Goal: Task Accomplishment & Management: Manage account settings

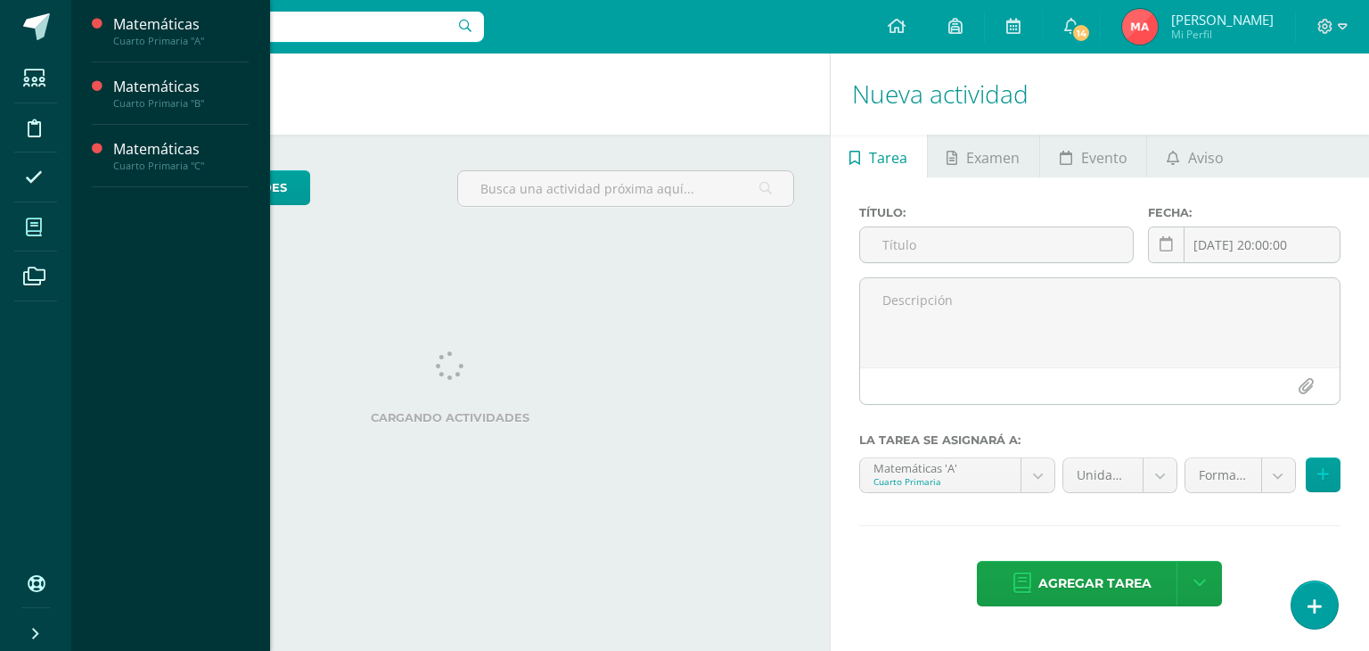
click at [40, 234] on icon at bounding box center [34, 227] width 16 height 18
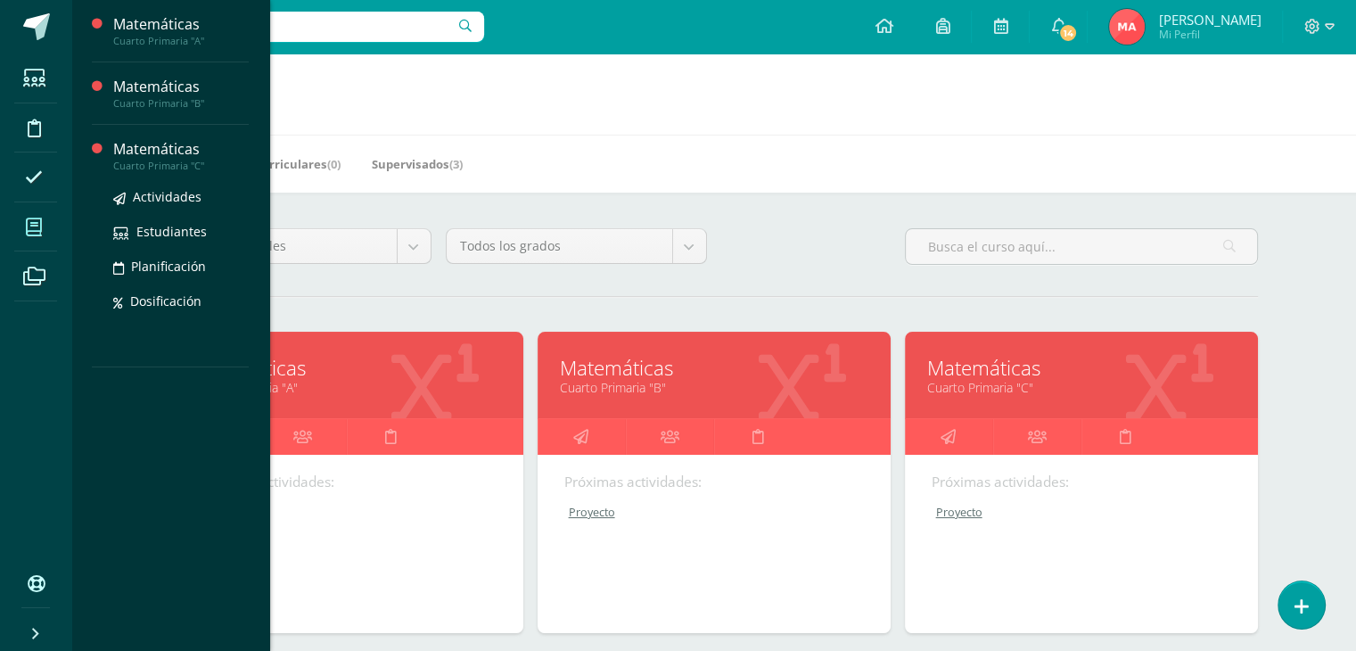
click at [140, 167] on div "Cuarto Primaria "C"" at bounding box center [180, 166] width 135 height 12
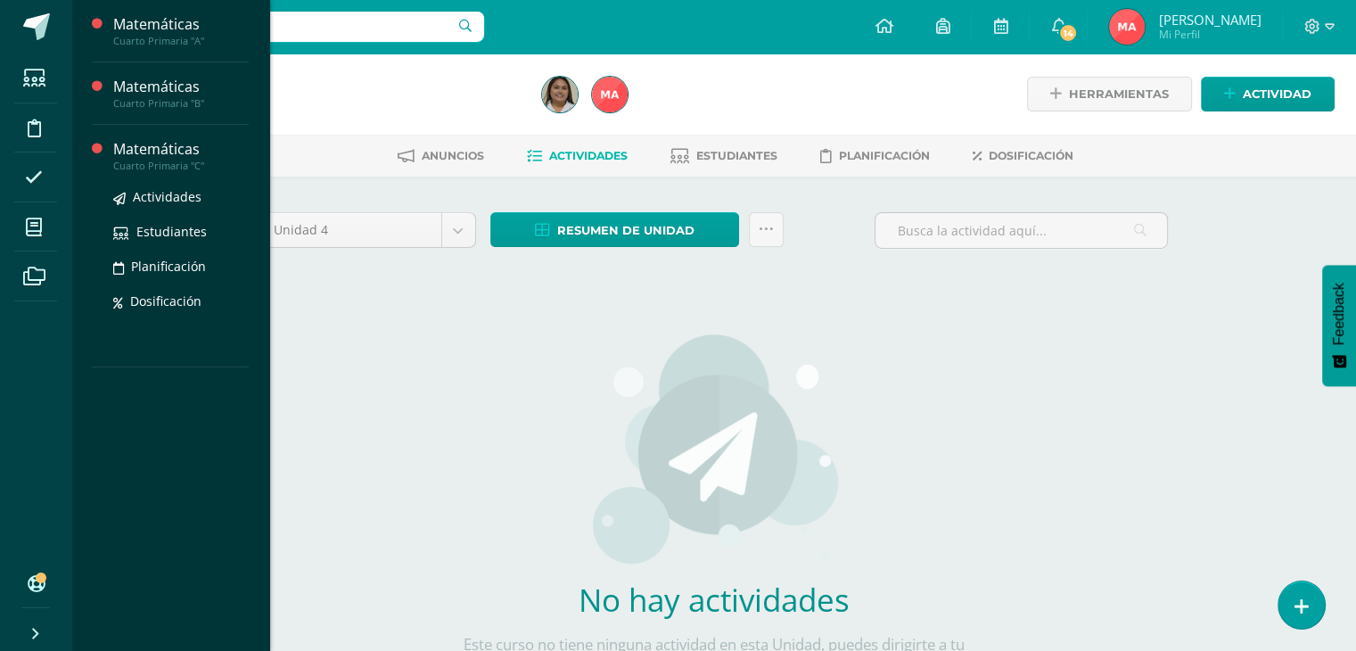
click at [125, 156] on div "Matemáticas" at bounding box center [180, 149] width 135 height 21
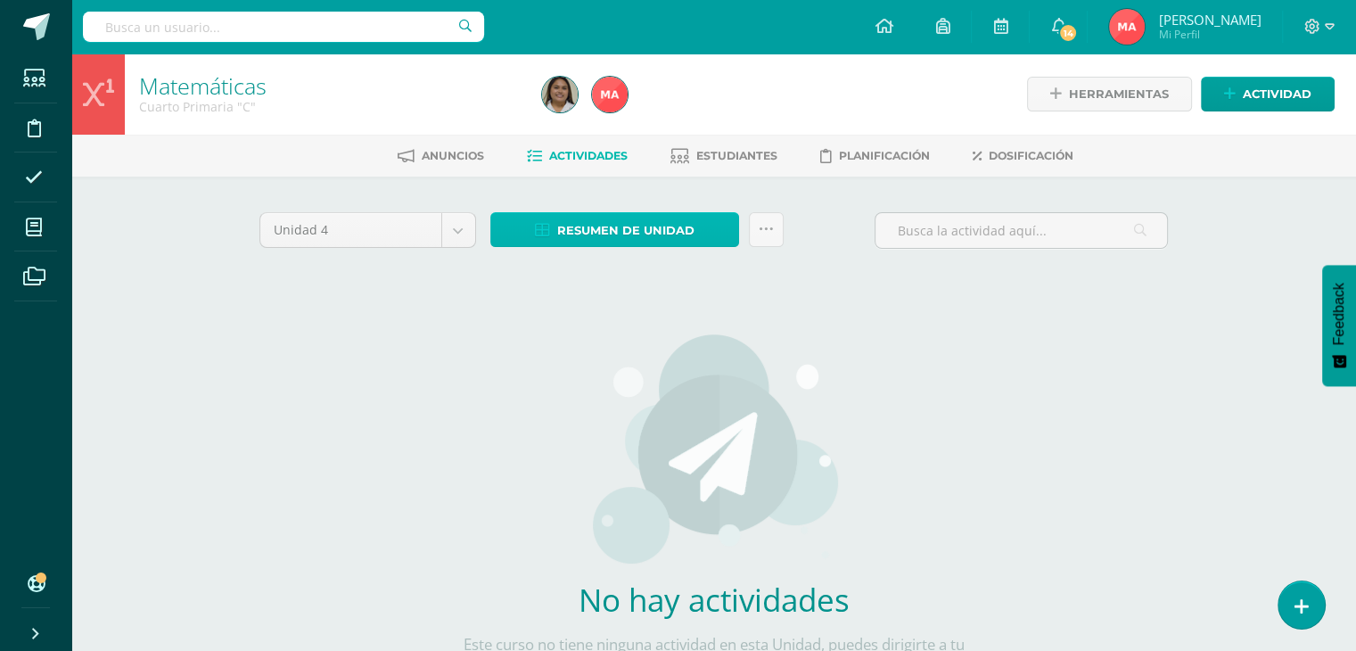
click at [553, 232] on link "Resumen de unidad" at bounding box center [614, 229] width 249 height 35
click at [841, 438] on div "No hay actividades Este curso no tiene ninguna actividad en esta Unidad, puedes…" at bounding box center [714, 514] width 526 height 434
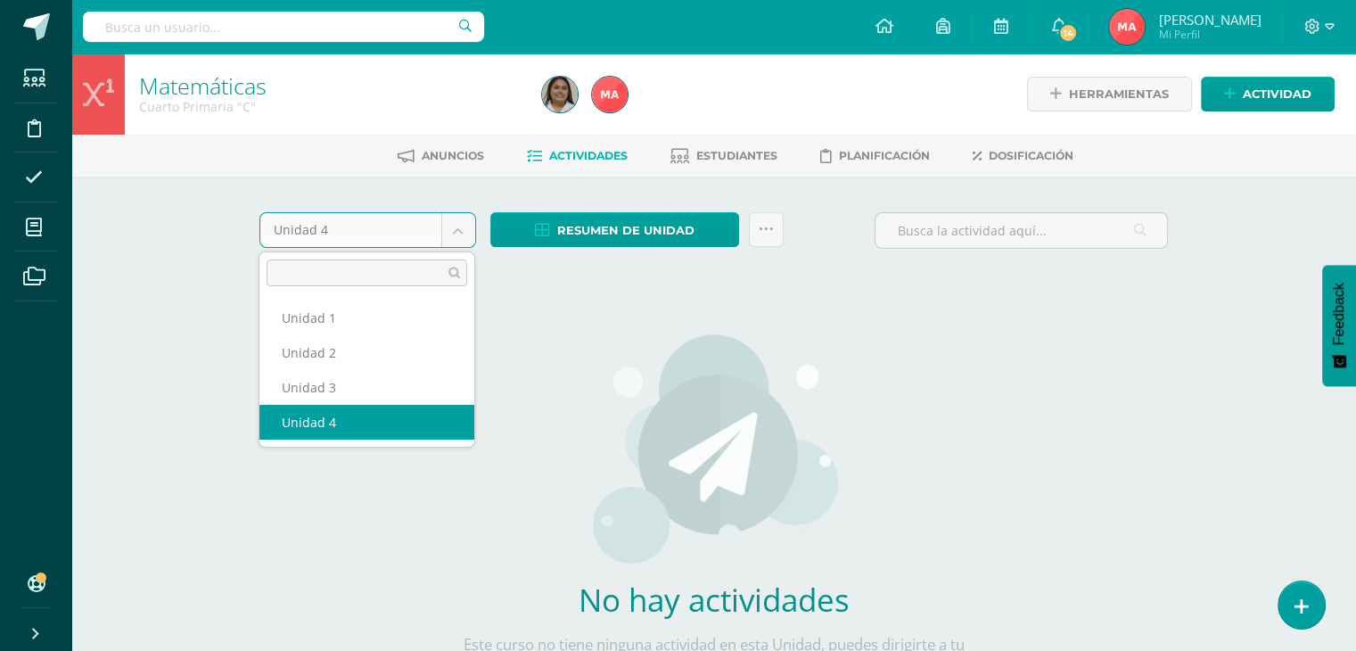
click at [456, 229] on body "Estudiantes Disciplina Asistencia Mis cursos Archivos Soporte Ayuda Reportar un…" at bounding box center [678, 383] width 1356 height 766
click at [584, 230] on body "Estudiantes Disciplina Asistencia Mis cursos Archivos Soporte Ayuda Reportar un…" at bounding box center [678, 383] width 1356 height 766
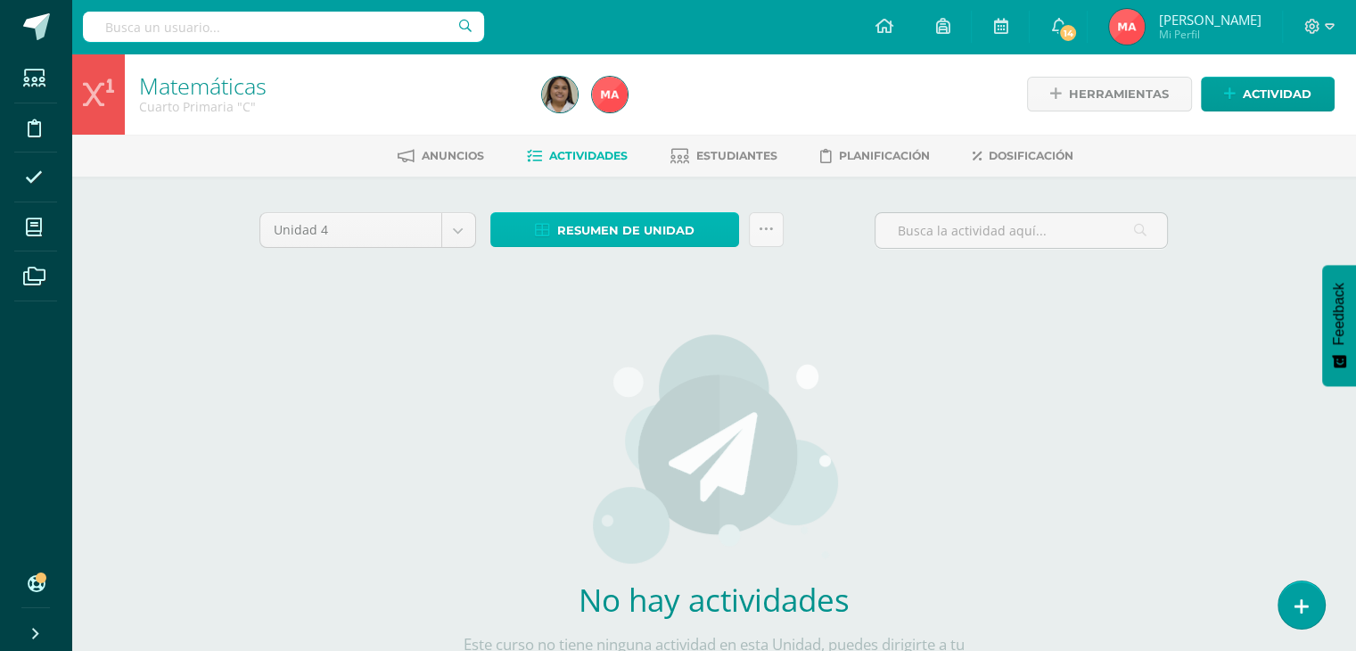
click at [584, 230] on span "Resumen de unidad" at bounding box center [625, 230] width 137 height 33
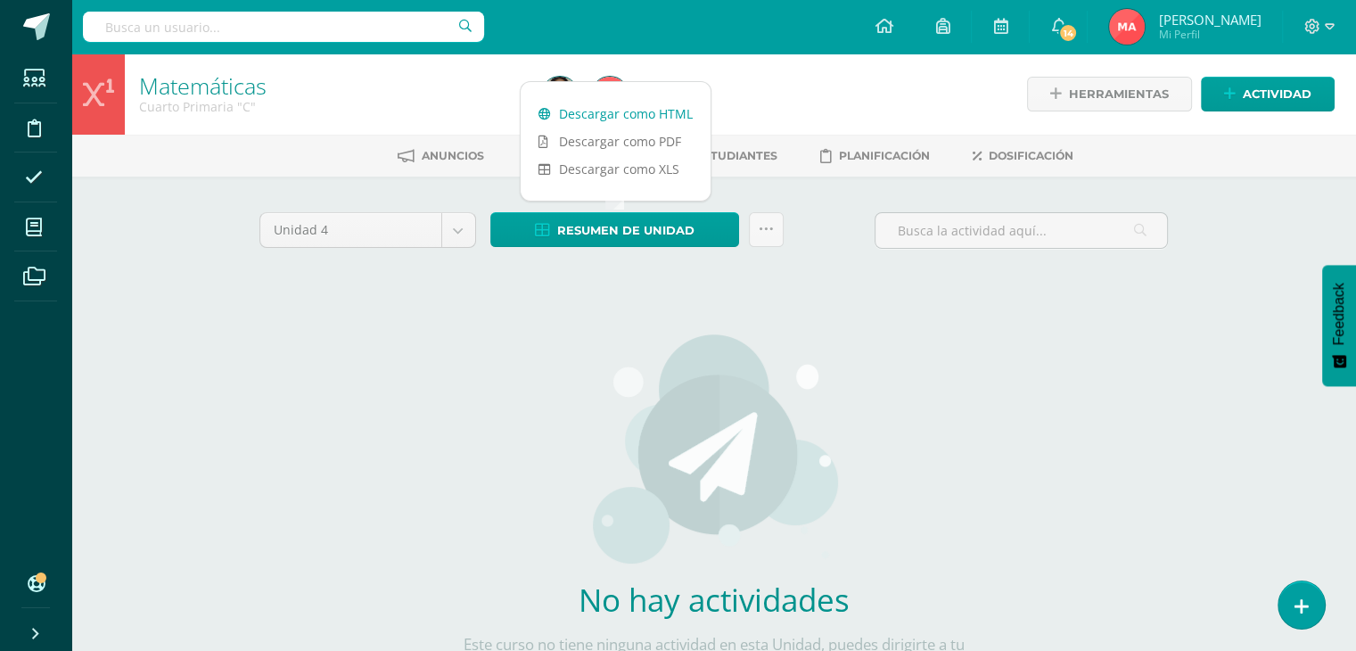
click at [631, 113] on link "Descargar como HTML" at bounding box center [616, 114] width 190 height 28
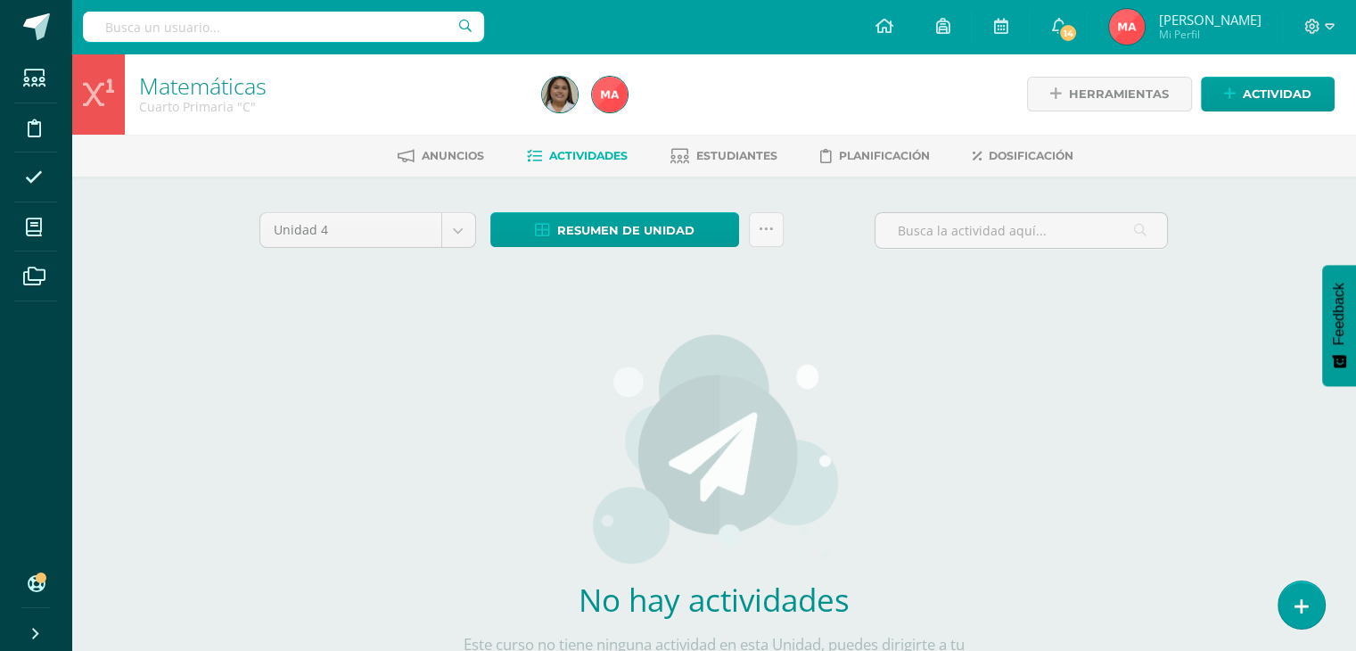
click at [225, 497] on div "Unidad 4 Unidad 1 Unidad 2 Unidad 3 Unidad 4 Resumen de unidad Subir actividade…" at bounding box center [714, 471] width 981 height 590
click at [1249, 90] on span "Actividad" at bounding box center [1277, 94] width 69 height 33
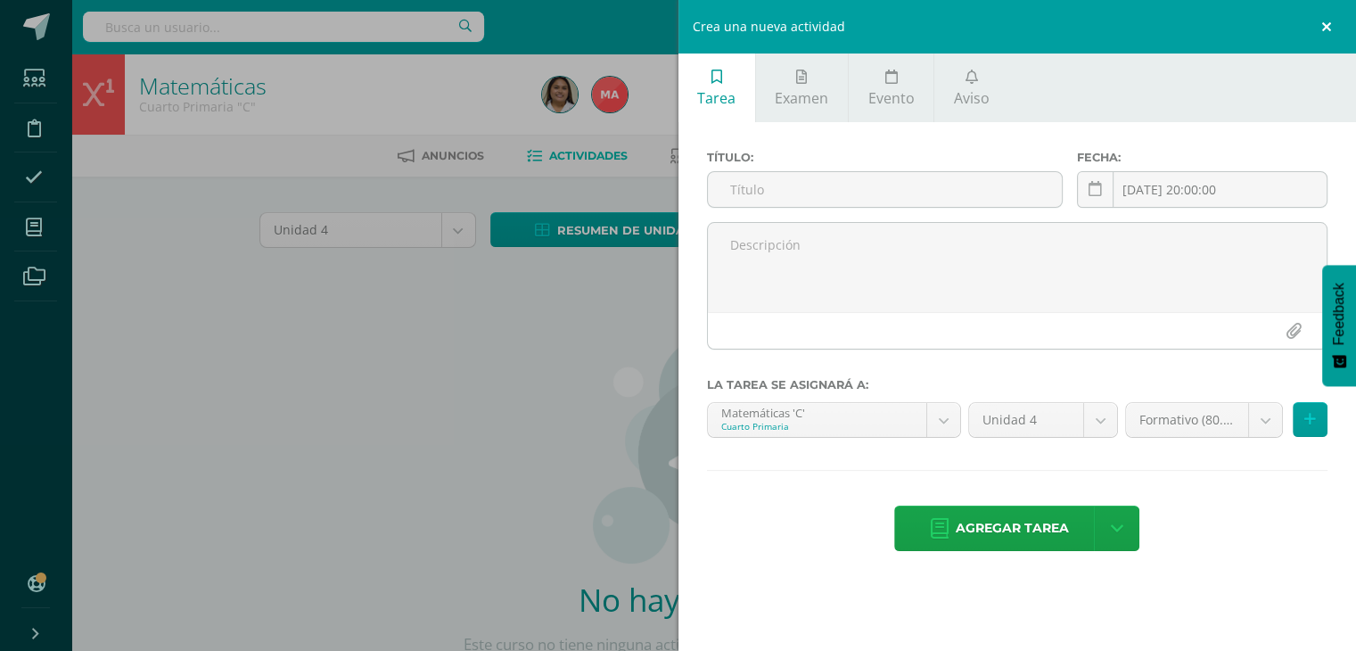
click at [1323, 29] on link at bounding box center [1328, 26] width 53 height 53
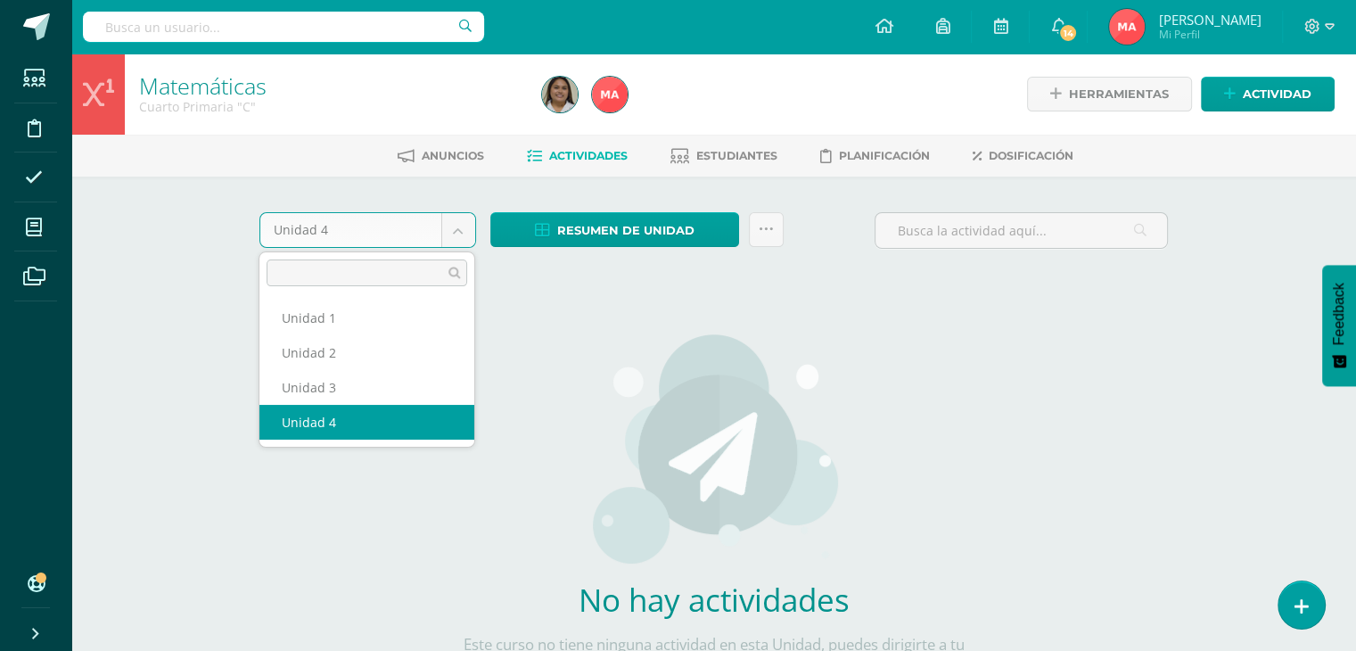
click at [464, 234] on body "Estudiantes Disciplina Asistencia Mis cursos Archivos Soporte Ayuda Reportar un…" at bounding box center [678, 383] width 1356 height 766
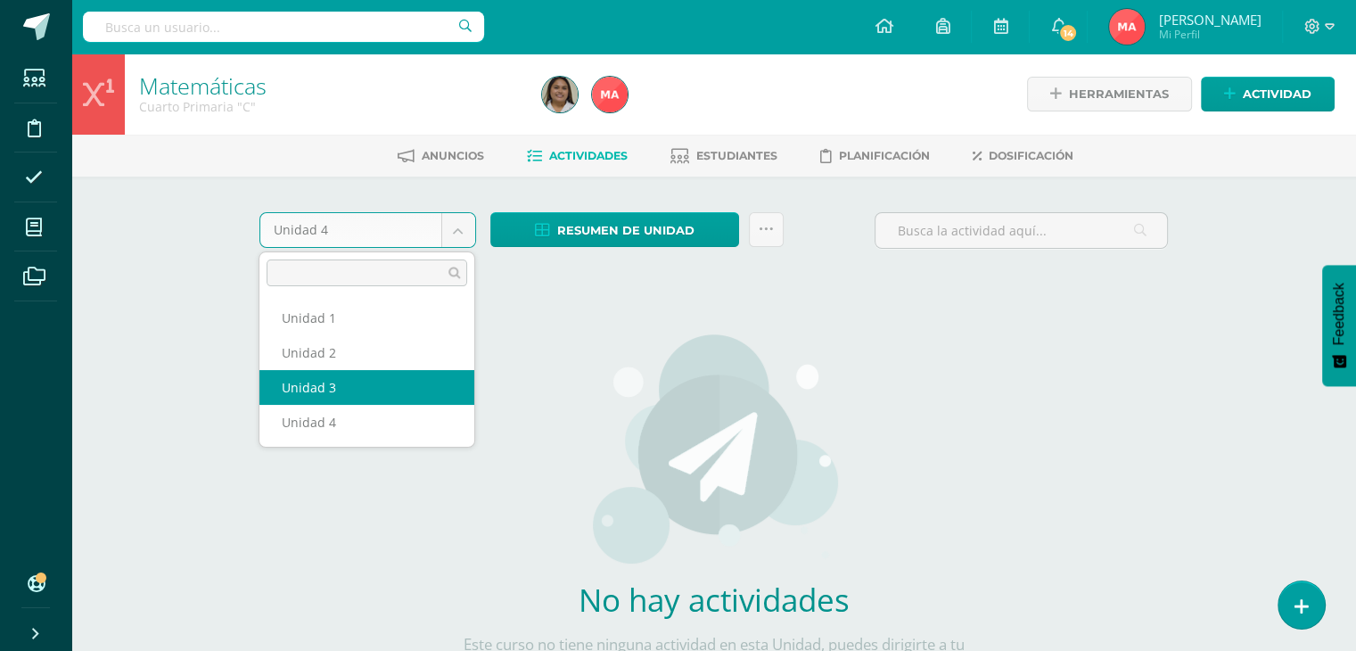
select select "Unidad 3"
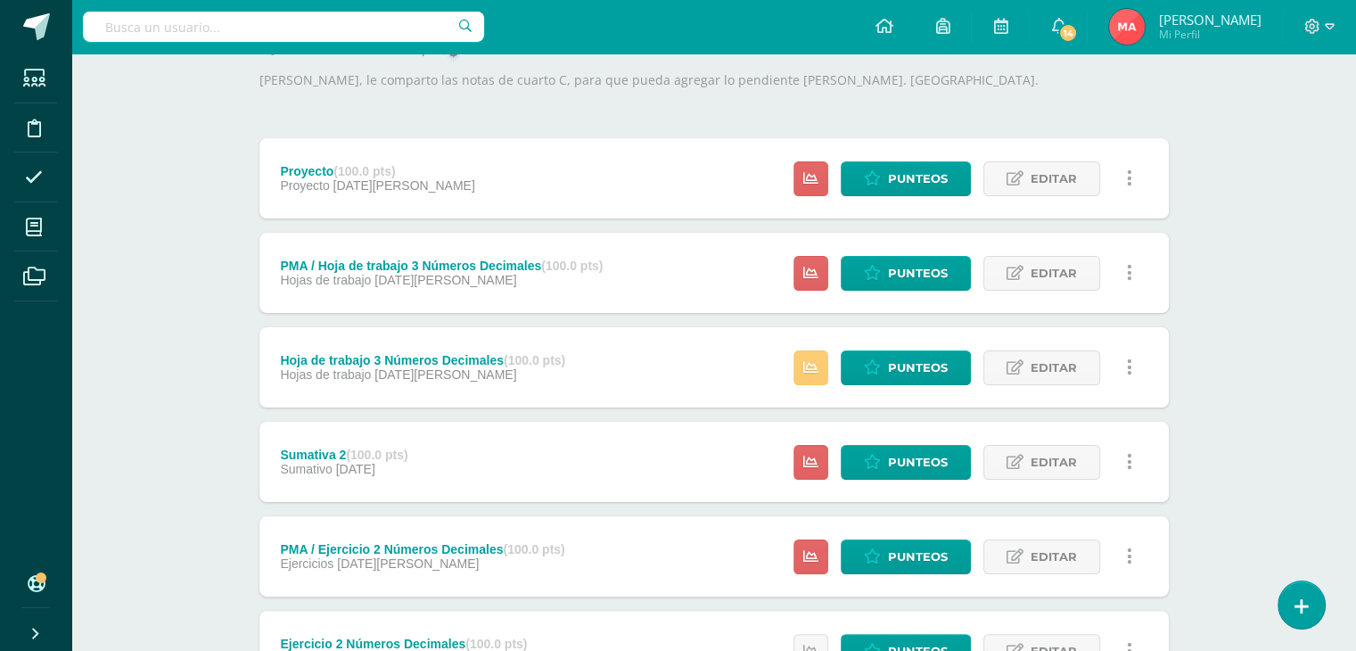
scroll to position [272, 0]
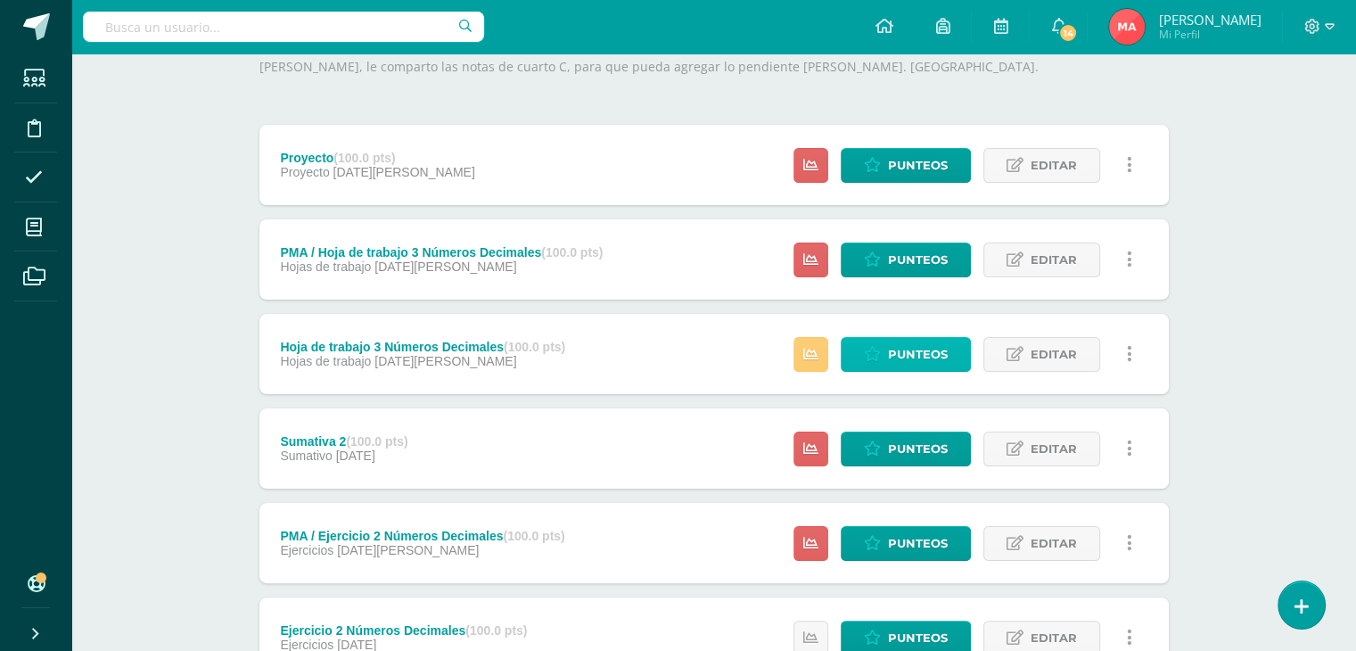
click at [902, 352] on span "Punteos" at bounding box center [918, 354] width 60 height 33
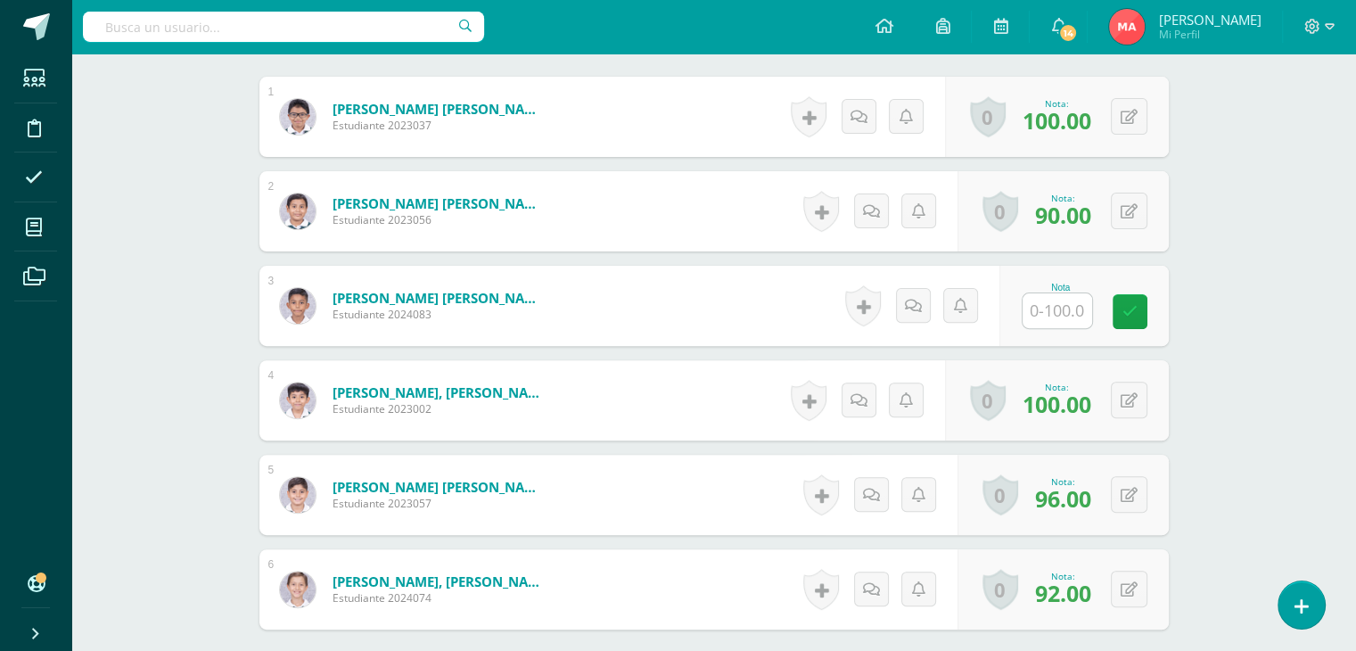
scroll to position [565, 0]
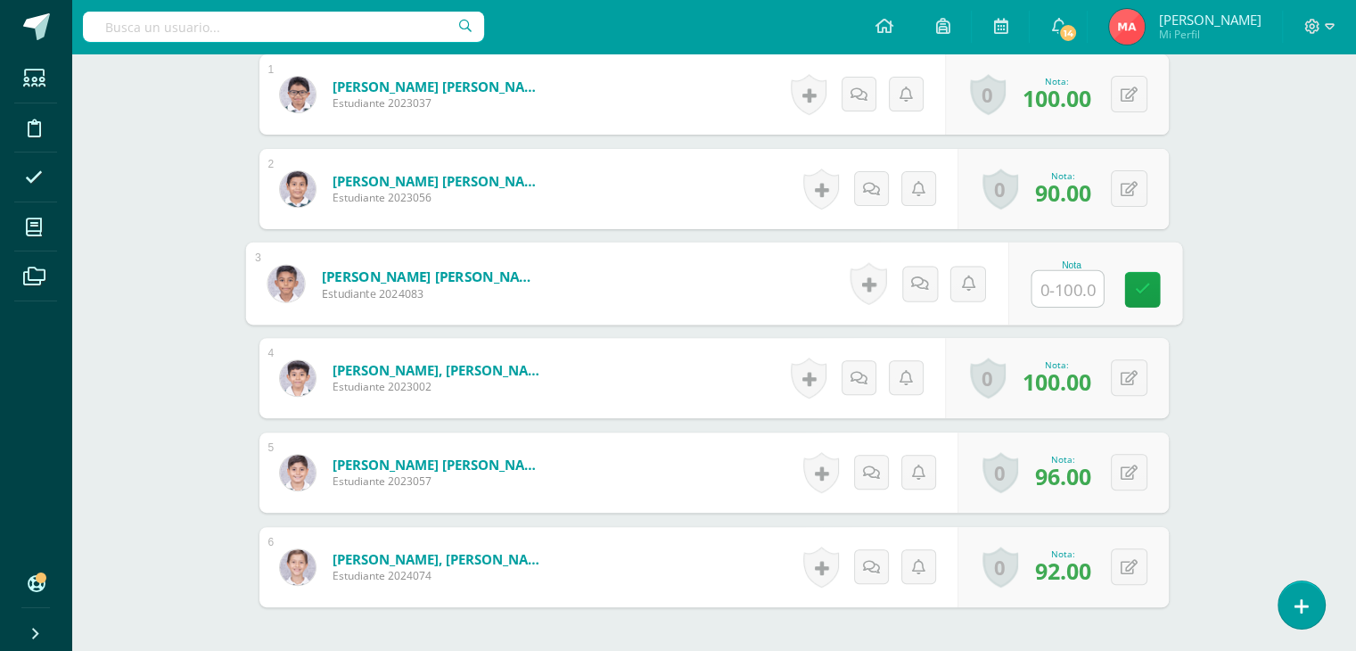
click at [1061, 286] on input "text" at bounding box center [1066, 289] width 71 height 36
type input "100"
click at [1139, 287] on icon at bounding box center [1142, 289] width 16 height 15
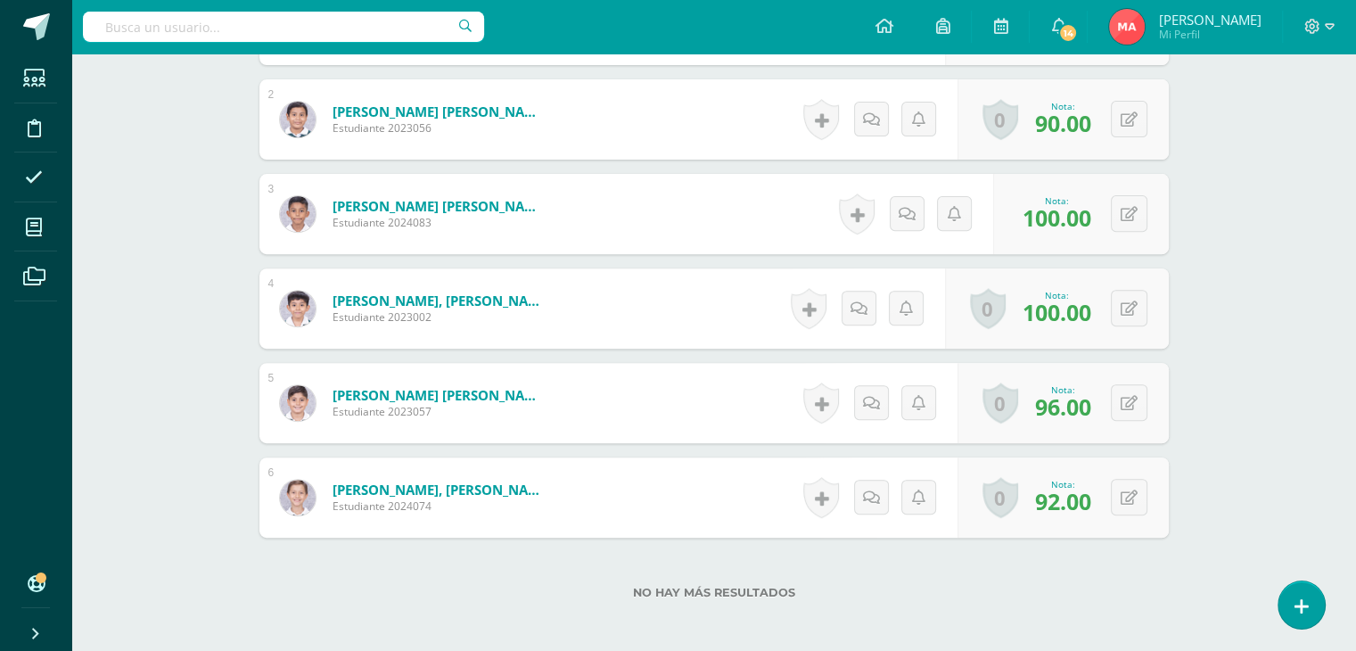
scroll to position [685, 0]
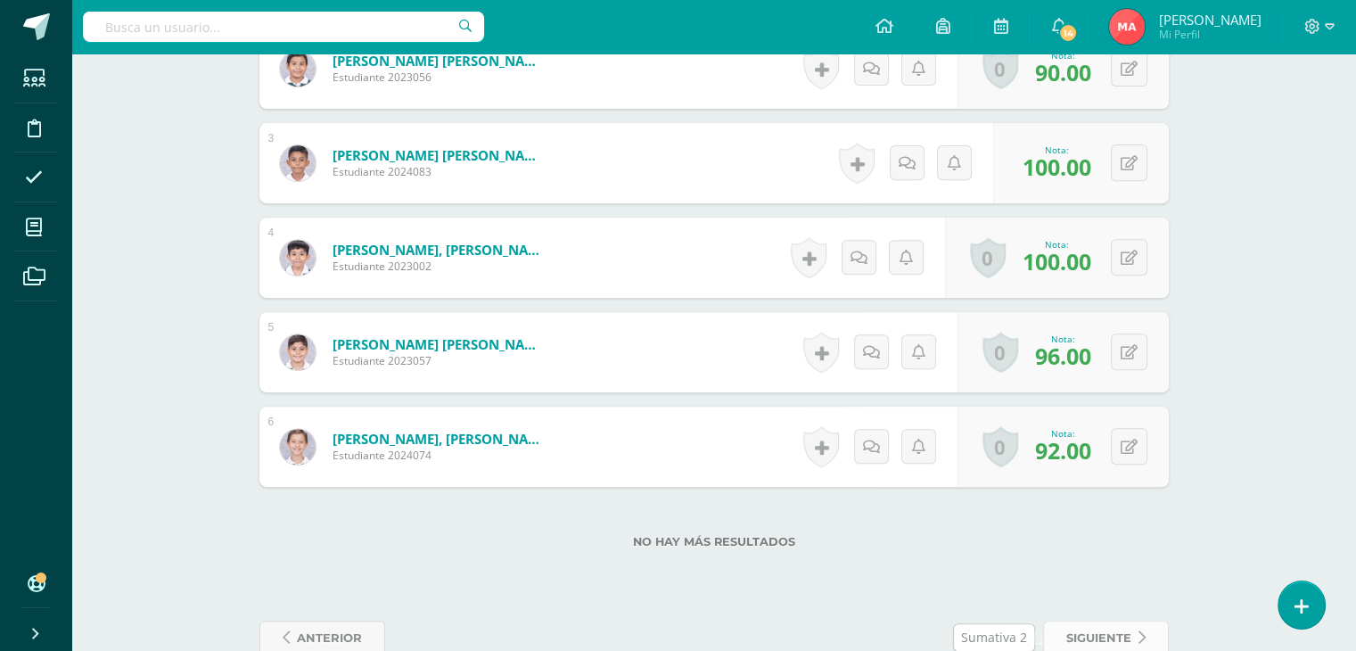
click at [1120, 635] on span "siguiente" at bounding box center [1098, 637] width 65 height 33
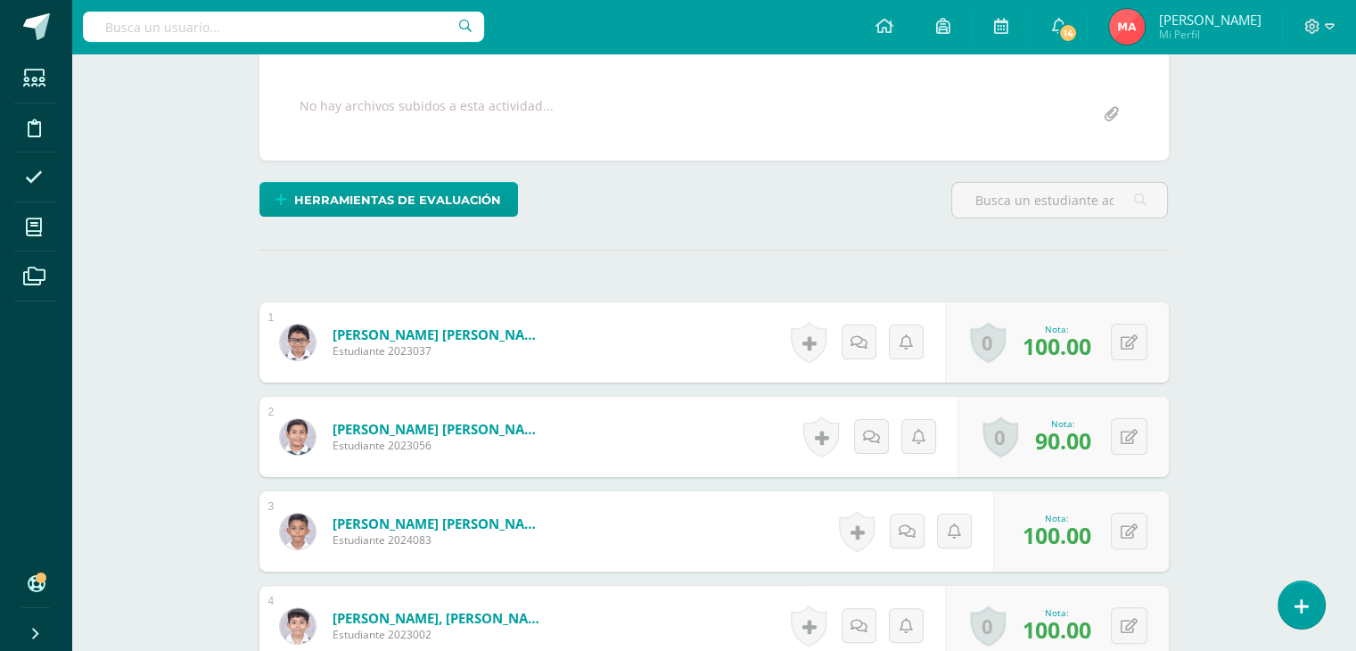
scroll to position [315, 0]
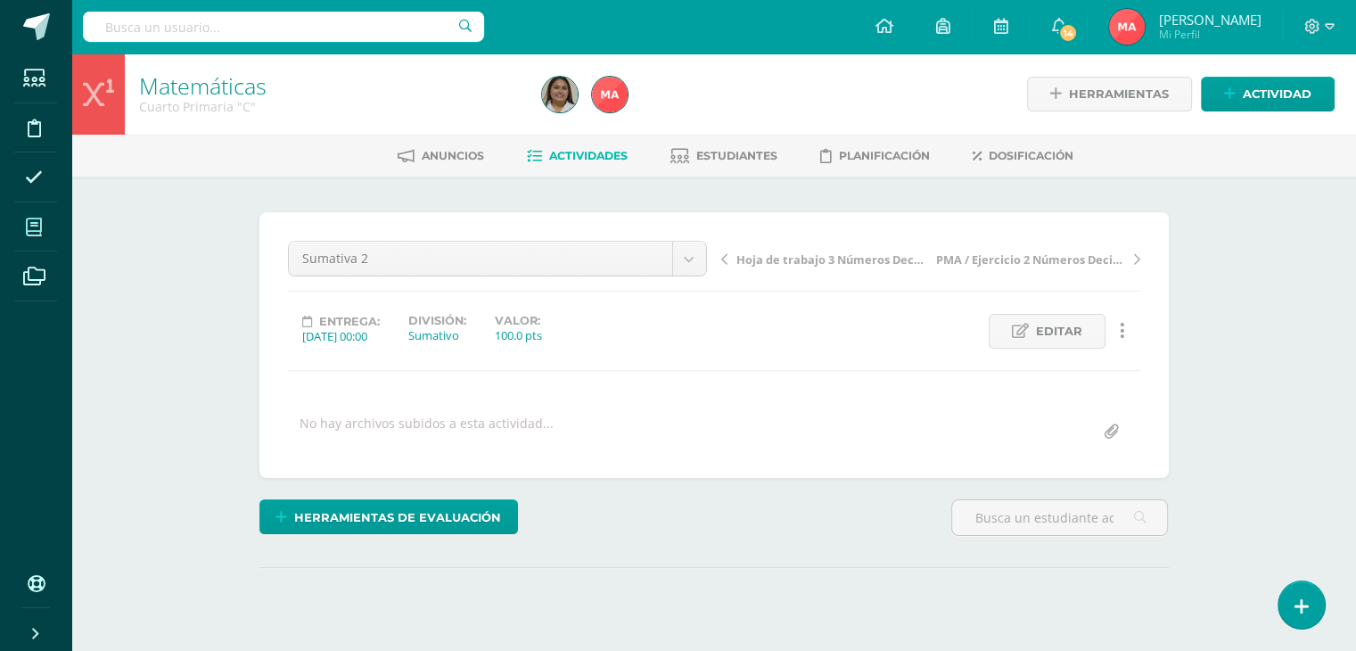
click at [25, 231] on span at bounding box center [34, 227] width 40 height 40
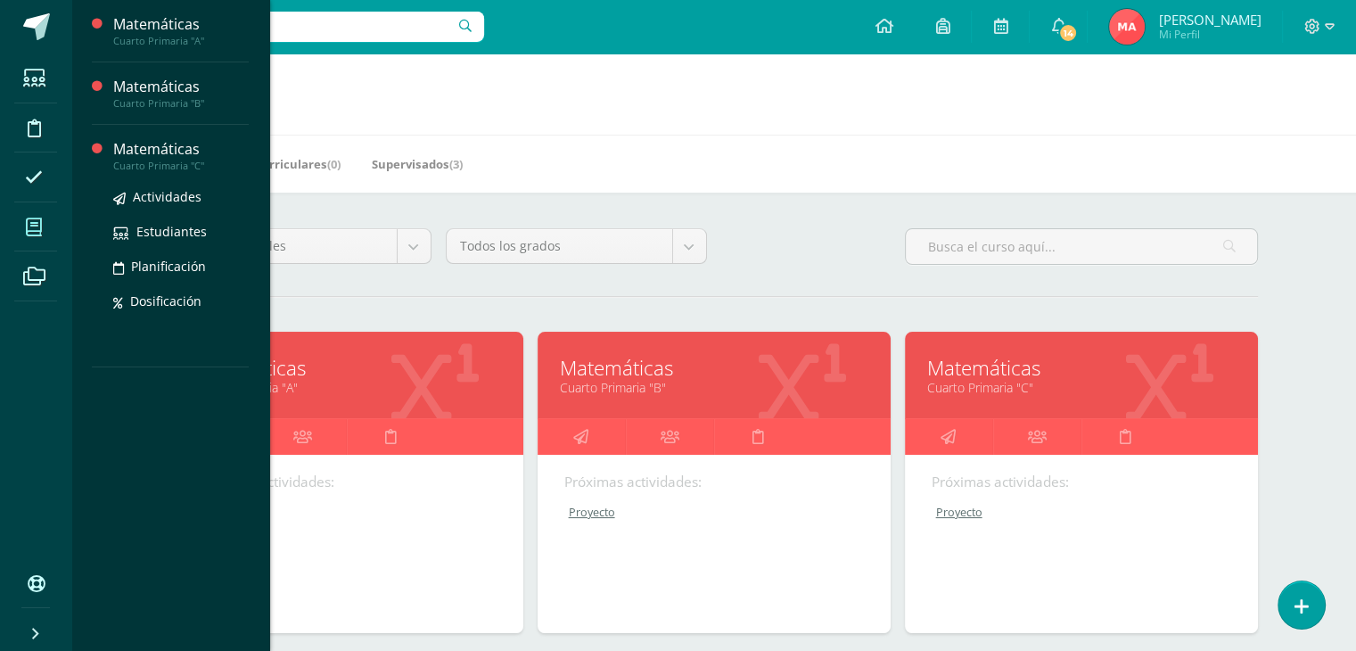
click at [175, 169] on div "Cuarto Primaria "C"" at bounding box center [180, 166] width 135 height 12
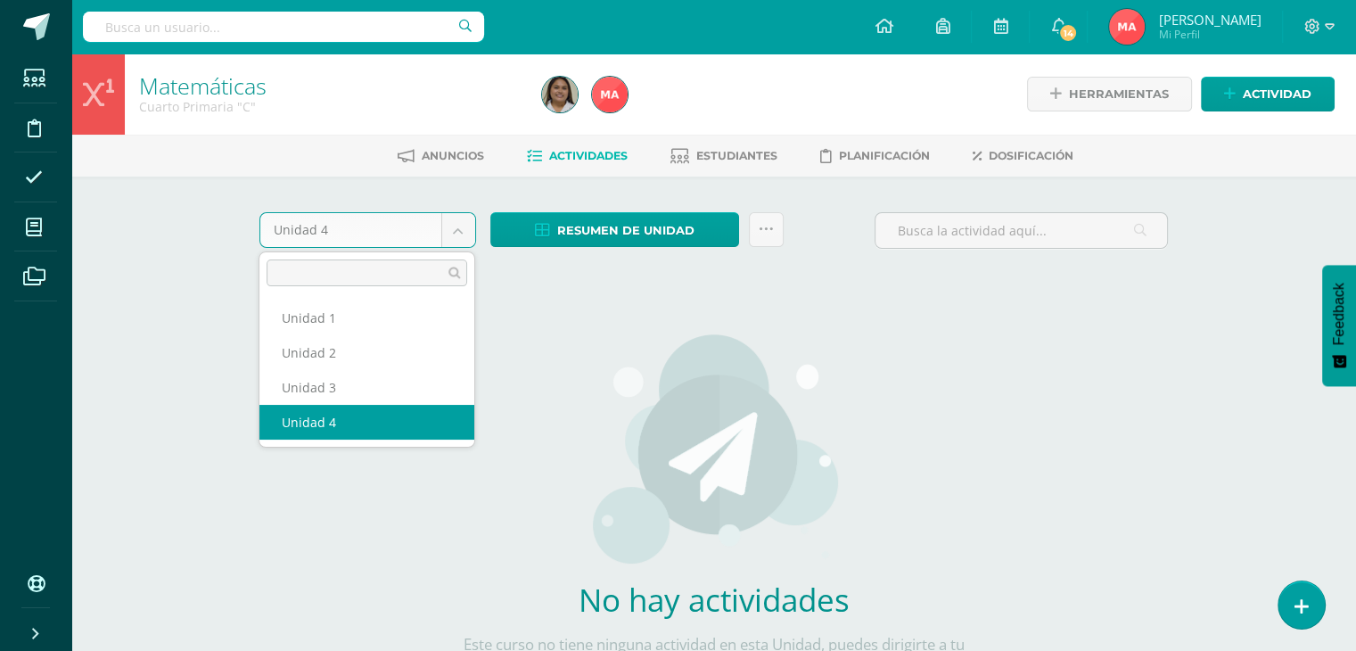
click at [464, 231] on body "Estudiantes Disciplina Asistencia Mis cursos Archivos Soporte Ayuda Reportar un…" at bounding box center [678, 383] width 1356 height 766
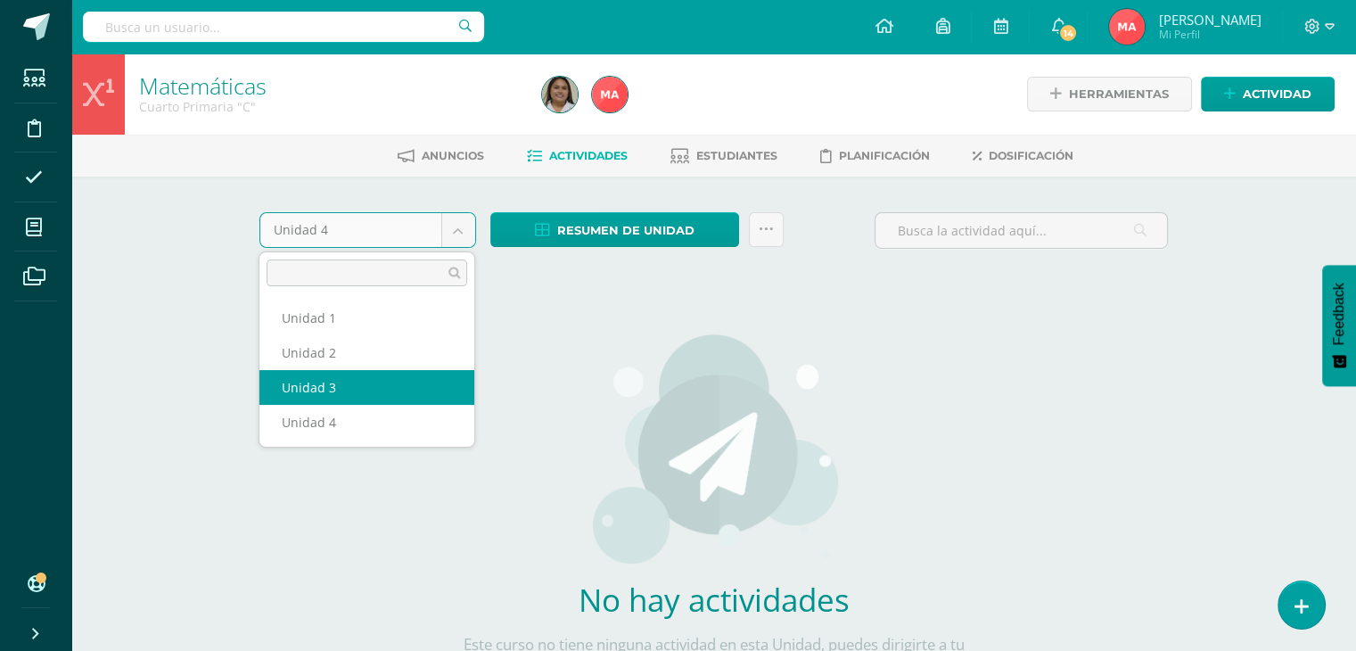
select select "Unidad 3"
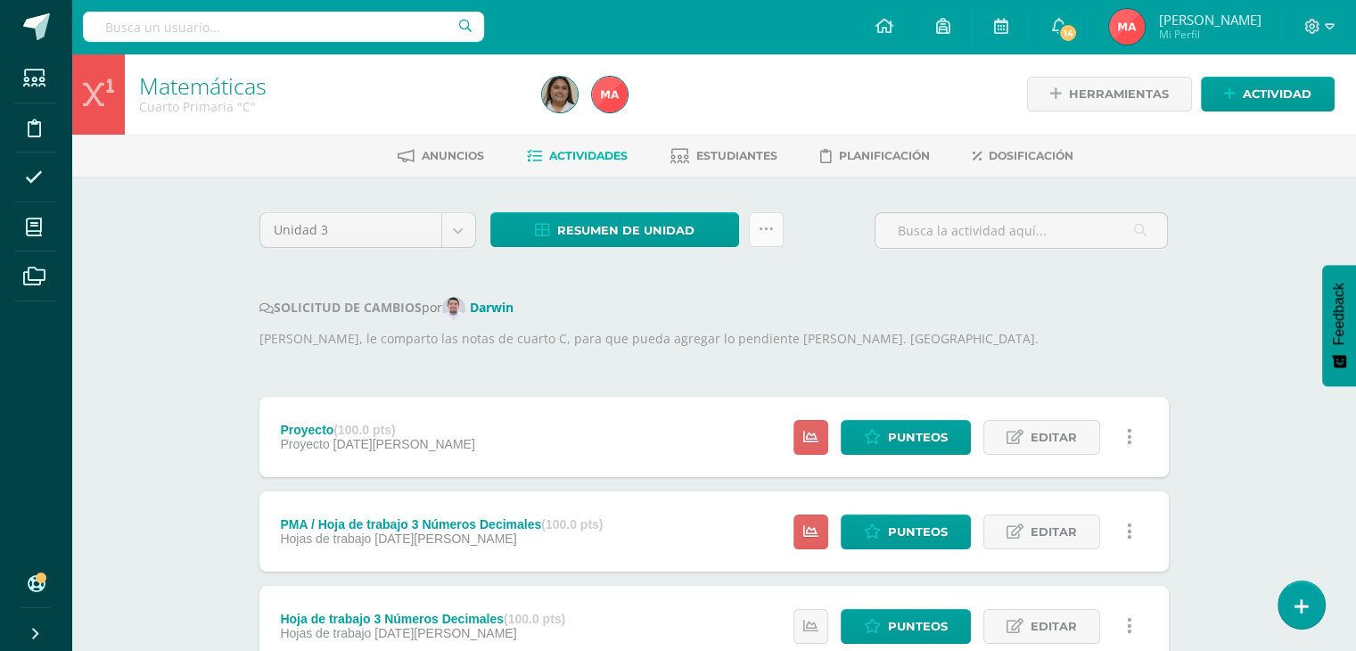
click at [766, 231] on icon at bounding box center [766, 229] width 15 height 15
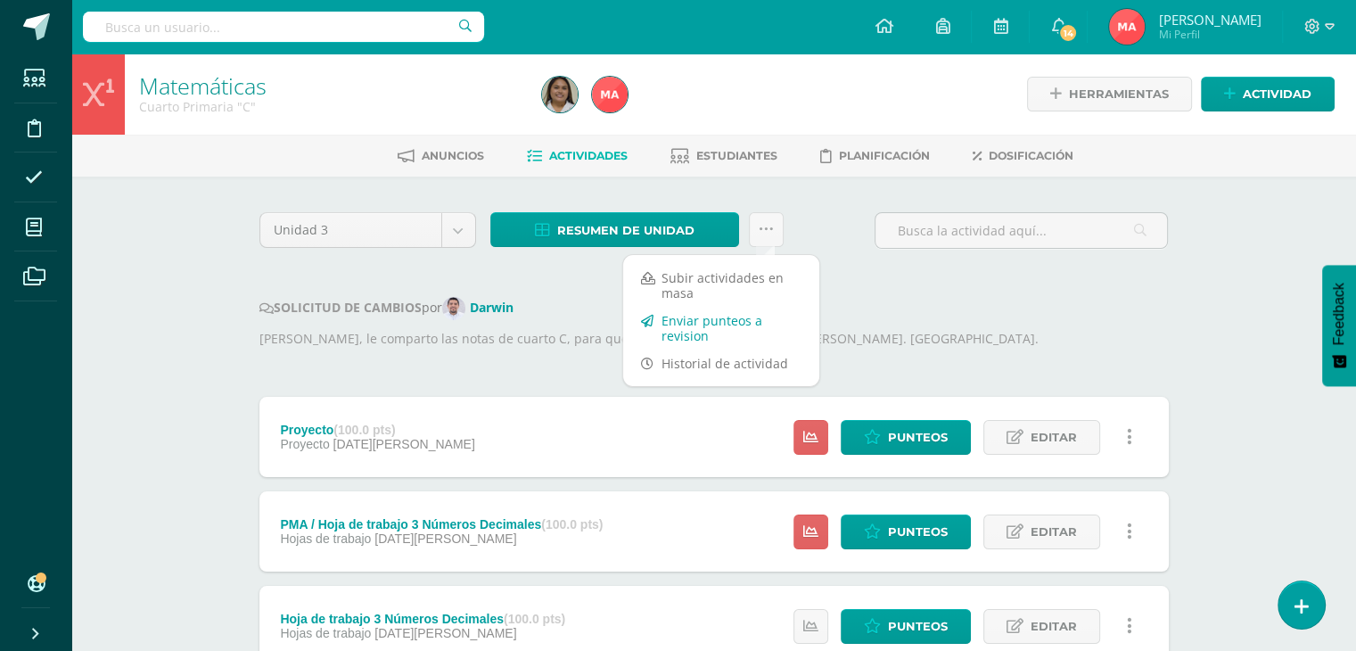
click at [736, 336] on link "Enviar punteos a revision" at bounding box center [721, 328] width 196 height 43
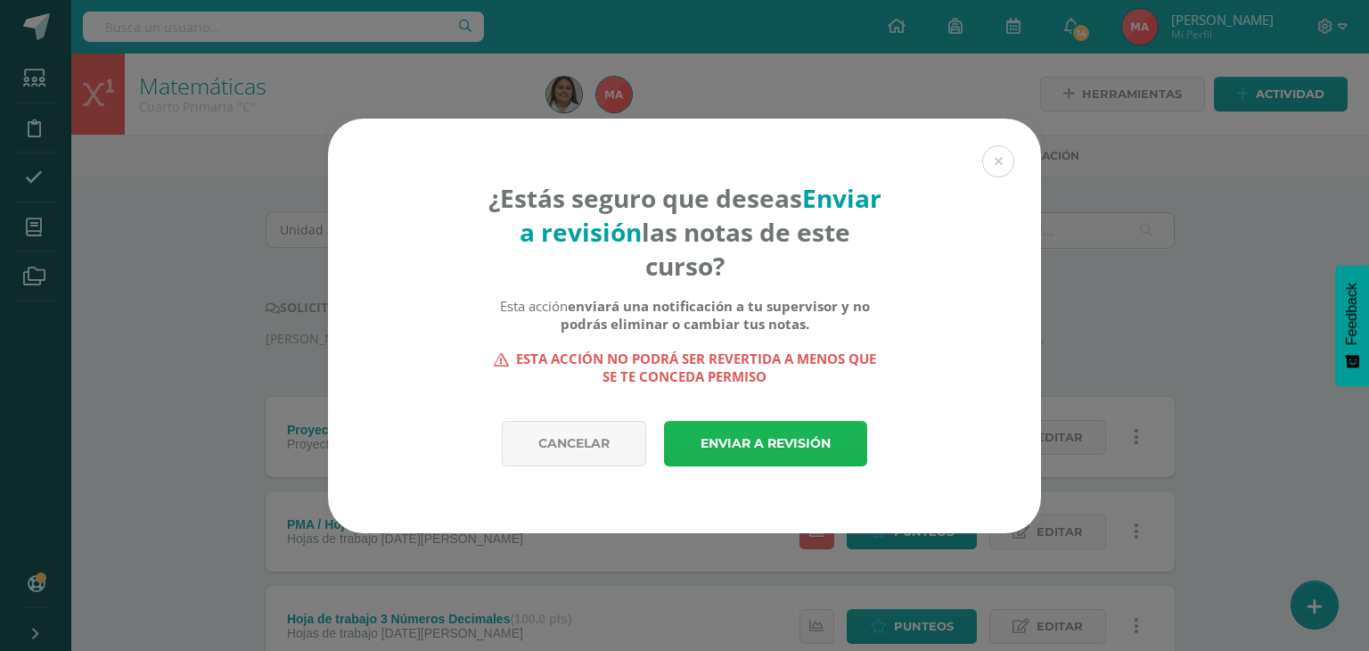
click at [761, 445] on link "Enviar a revisión" at bounding box center [765, 443] width 203 height 45
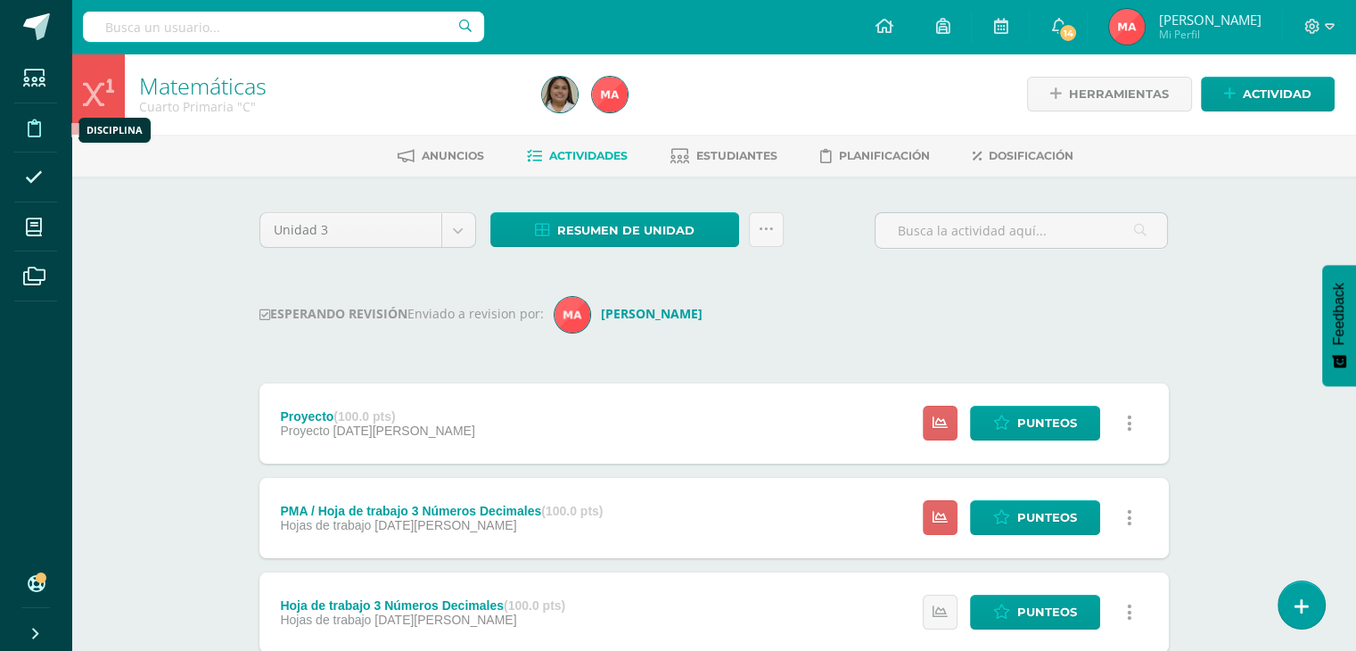
click at [39, 119] on icon at bounding box center [34, 128] width 13 height 18
